Goal: Task Accomplishment & Management: Manage account settings

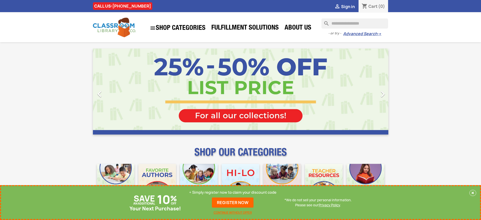
click at [233, 192] on p "+ Simply register now to claim your discount code" at bounding box center [232, 192] width 87 height 5
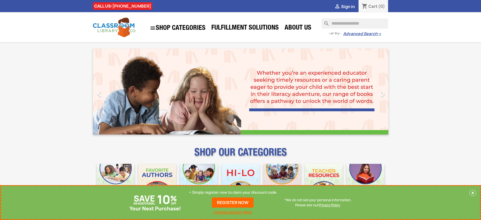
click at [233, 192] on p "+ Simply register now to claim your discount code" at bounding box center [232, 192] width 87 height 5
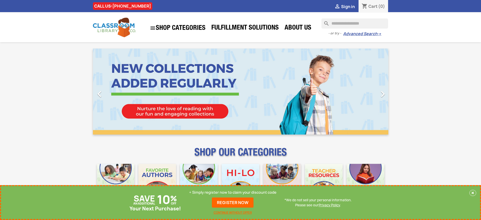
click at [233, 192] on p "+ Simply register now to claim your discount code" at bounding box center [232, 192] width 87 height 5
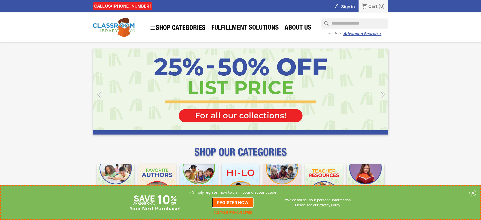
click at [233, 202] on link "REGISTER NOW" at bounding box center [233, 202] width 42 height 10
click at [233, 192] on p "+ Simply register now to claim your discount code" at bounding box center [232, 192] width 87 height 5
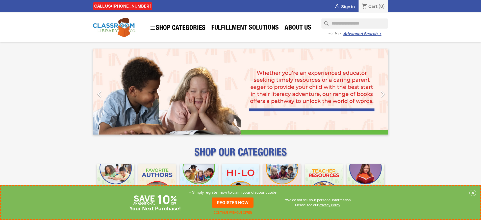
click at [233, 192] on p "+ Simply register now to claim your discount code" at bounding box center [232, 192] width 87 height 5
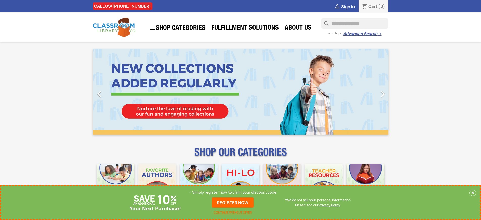
click at [233, 192] on p "+ Simply register now to claim your discount code" at bounding box center [232, 192] width 87 height 5
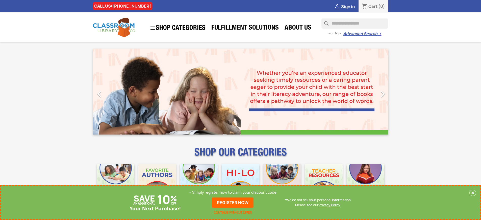
click at [233, 192] on p "+ Simply register now to claim your discount code" at bounding box center [232, 192] width 87 height 5
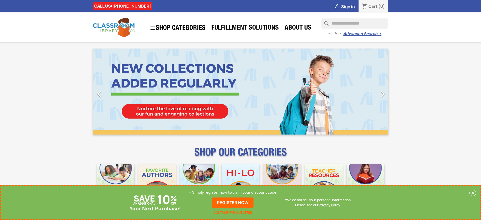
click at [233, 192] on p "+ Simply register now to claim your discount code" at bounding box center [232, 192] width 87 height 5
click at [233, 202] on link "REGISTER NOW" at bounding box center [233, 202] width 42 height 10
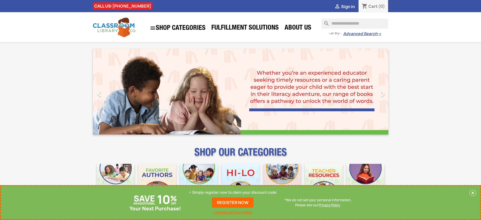
click at [233, 192] on p "+ Simply register now to claim your discount code" at bounding box center [232, 192] width 87 height 5
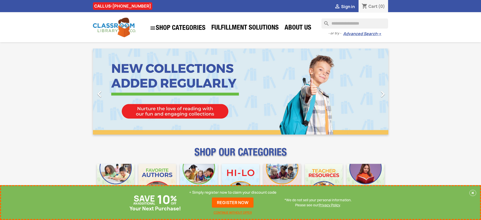
click at [233, 192] on p "+ Simply register now to claim your discount code" at bounding box center [232, 192] width 87 height 5
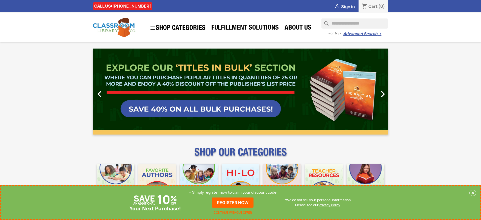
click at [233, 202] on link "REGISTER NOW" at bounding box center [233, 202] width 42 height 10
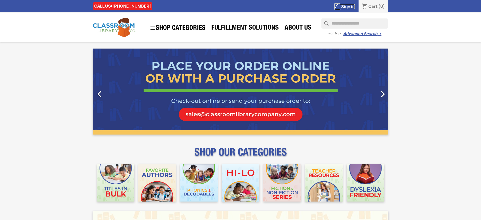
click at [348, 6] on span "Sign in" at bounding box center [348, 7] width 14 height 6
